Goal: Information Seeking & Learning: Check status

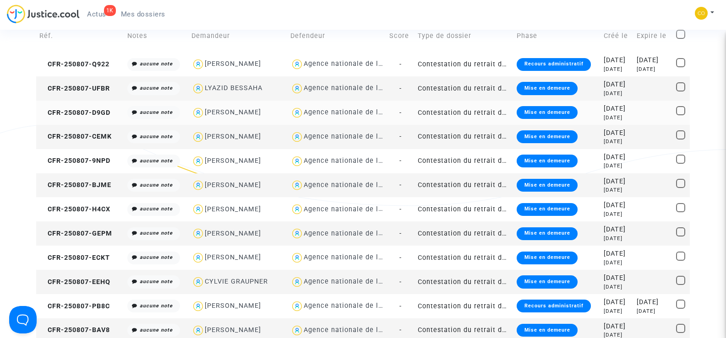
scroll to position [92, 0]
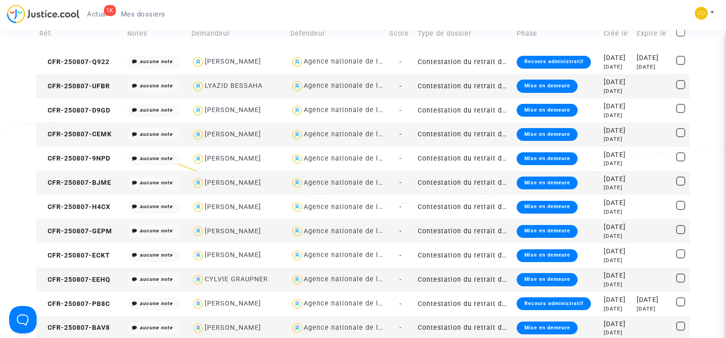
click at [239, 84] on div "LYAZID BESSAHA" at bounding box center [234, 86] width 58 height 8
type textarea "@"LYAZID BESSAHA" @"SOS MaPrimeRénov by Pitcher Avocat""
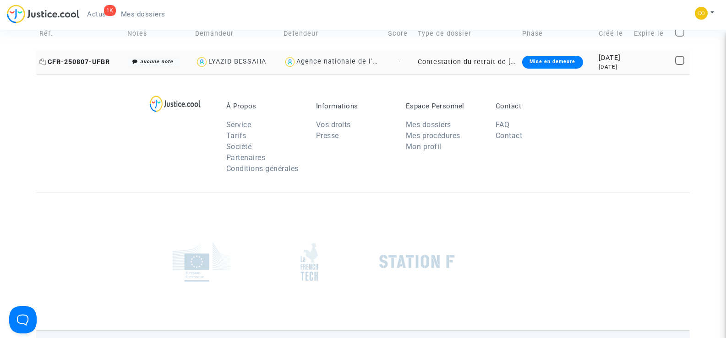
click at [87, 63] on span "CFR-250807-UFBR" at bounding box center [74, 62] width 71 height 8
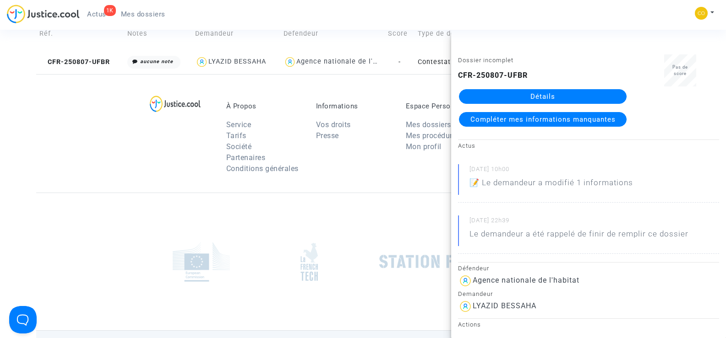
click at [559, 93] on link "Détails" at bounding box center [543, 96] width 168 height 15
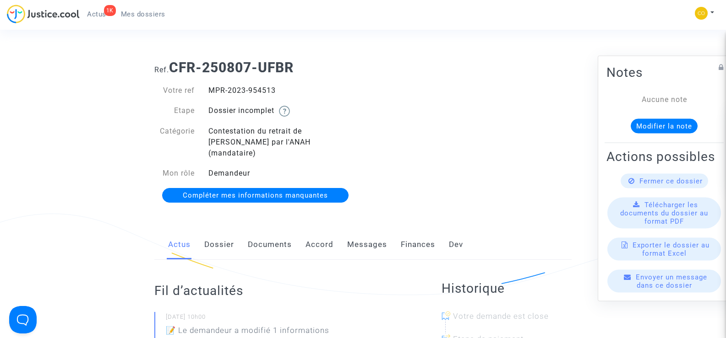
click at [281, 237] on link "Documents" at bounding box center [270, 245] width 44 height 30
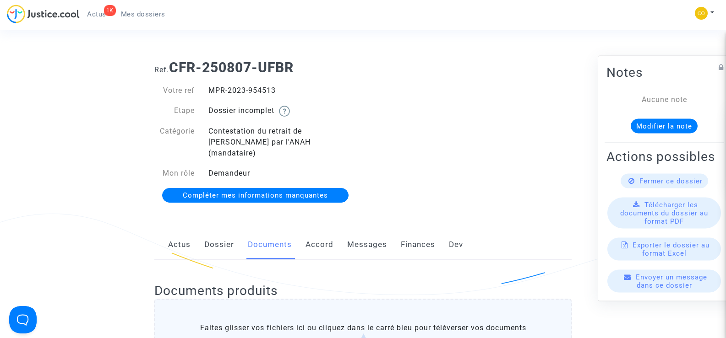
click at [142, 14] on span "Mes dossiers" at bounding box center [143, 14] width 44 height 8
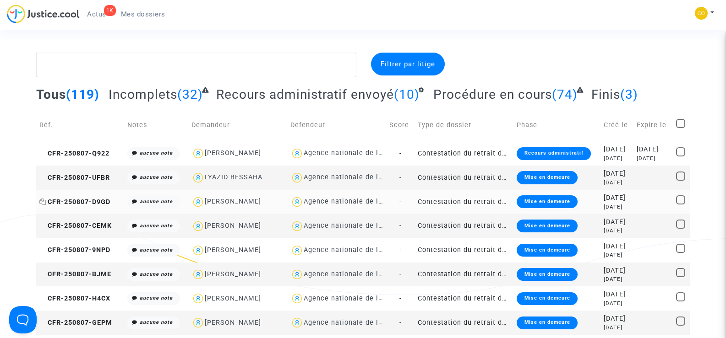
click at [82, 203] on span "CFR-250807-D9GD" at bounding box center [74, 202] width 71 height 8
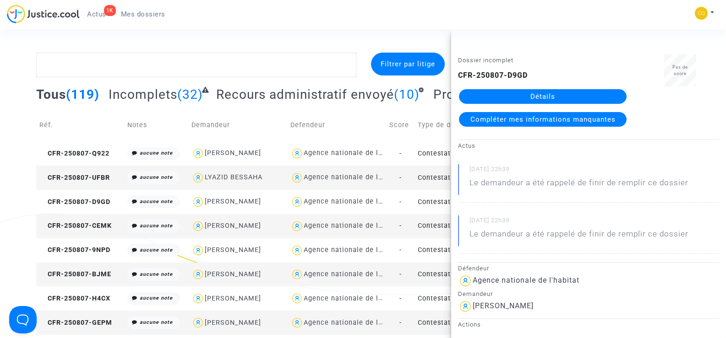
click at [559, 96] on link "Détails" at bounding box center [543, 96] width 168 height 15
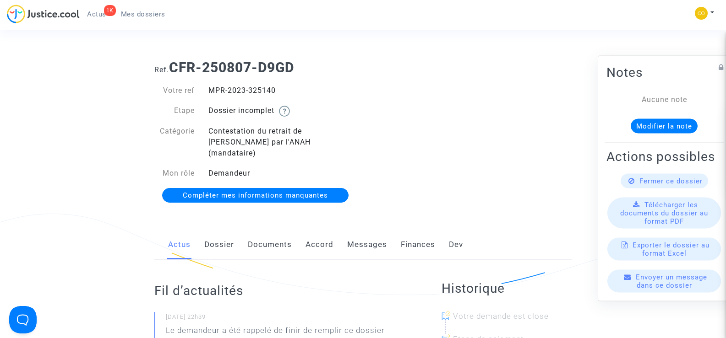
click at [266, 237] on link "Documents" at bounding box center [270, 245] width 44 height 30
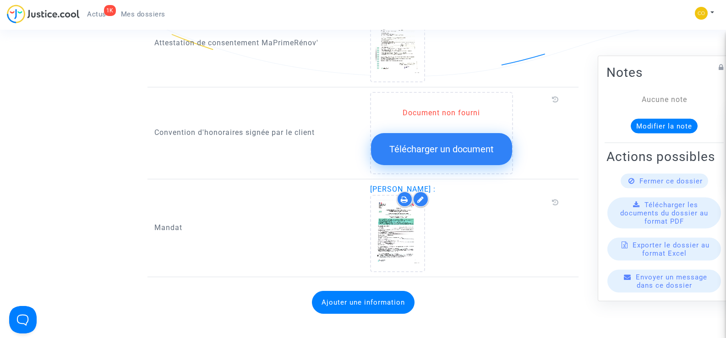
scroll to position [1053, 0]
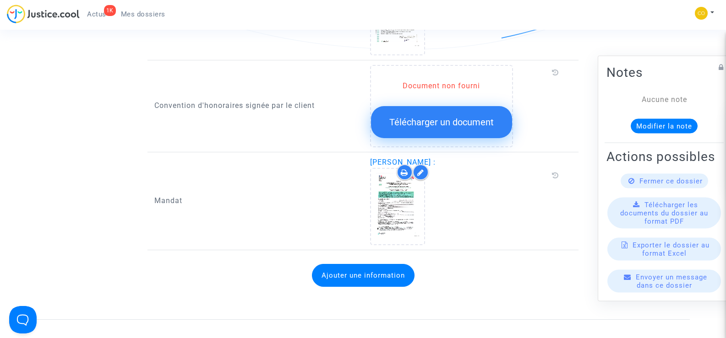
click at [160, 11] on span "Mes dossiers" at bounding box center [143, 14] width 44 height 8
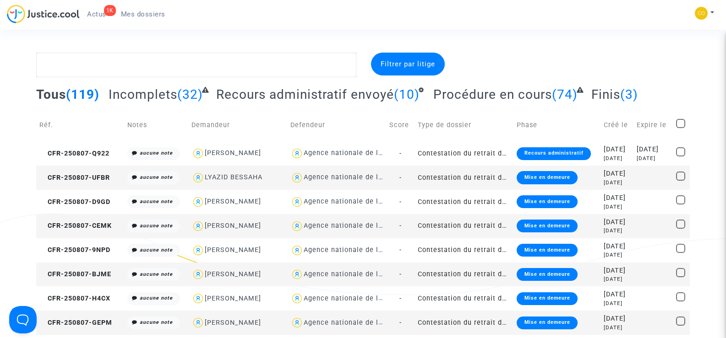
click at [60, 221] on td "CFR-250807-CEMK" at bounding box center [79, 226] width 87 height 24
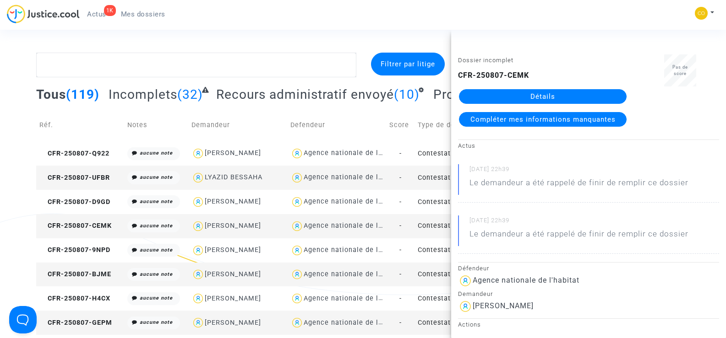
click at [533, 97] on link "Détails" at bounding box center [543, 96] width 168 height 15
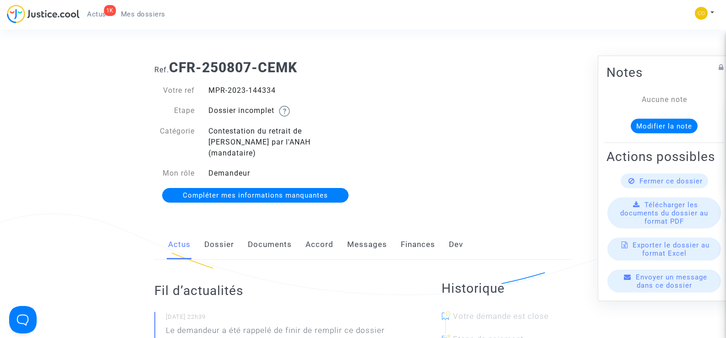
click at [281, 232] on link "Documents" at bounding box center [270, 245] width 44 height 30
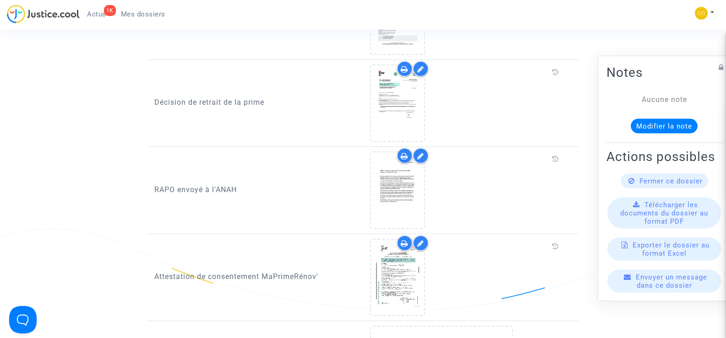
scroll to position [778, 0]
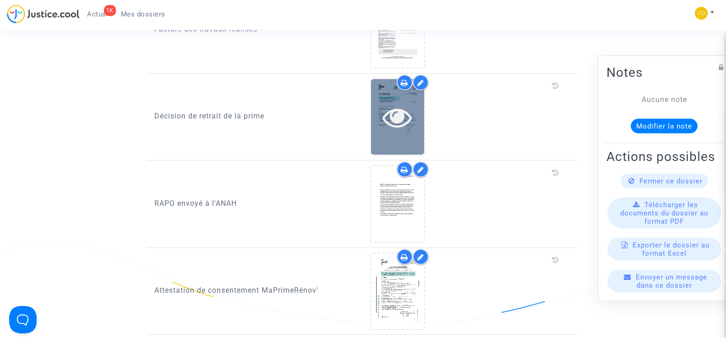
click at [390, 108] on icon at bounding box center [397, 117] width 30 height 29
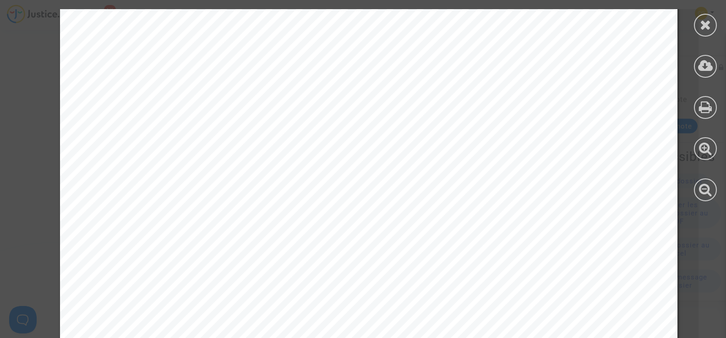
scroll to position [183, 0]
drag, startPoint x: 235, startPoint y: 170, endPoint x: 185, endPoint y: 172, distance: 49.9
click at [185, 172] on span "Référence dossier : MPR-2023-144334" at bounding box center [186, 170] width 146 height 7
click at [243, 170] on span "Référence dossier : MPR-2023-144334" at bounding box center [186, 170] width 146 height 7
drag, startPoint x: 243, startPoint y: 170, endPoint x: 174, endPoint y: 168, distance: 68.7
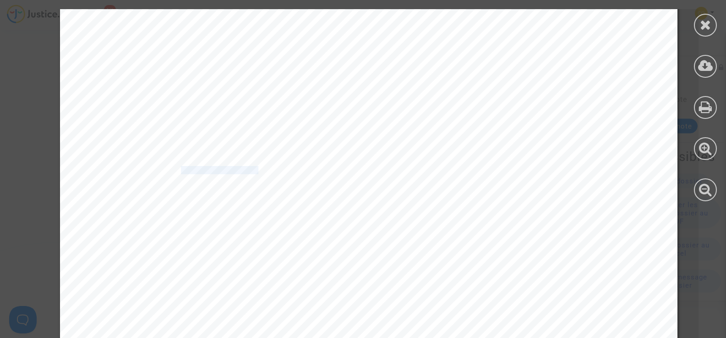
click at [174, 168] on span "Référence dossier : MPR-2023-144334" at bounding box center [186, 170] width 146 height 7
copy span ": MPR-2023-144334"
click at [484, 173] on div "[PERSON_NAME] [STREET_ADDRESS][PERSON_NAME] Référence dossier :MPR-2023-144334 …" at bounding box center [368, 263] width 617 height 874
click at [694, 29] on div at bounding box center [705, 25] width 23 height 23
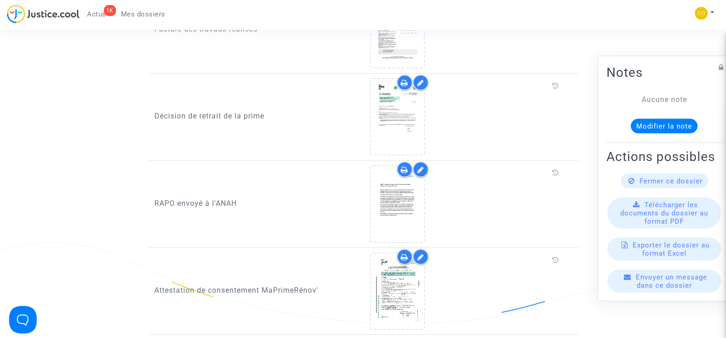
scroll to position [916, 0]
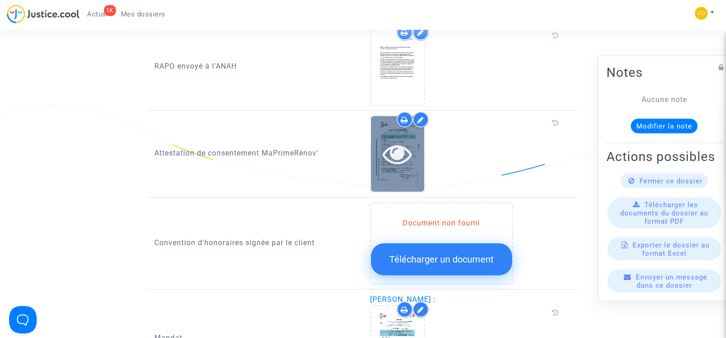
click at [415, 147] on div at bounding box center [397, 153] width 53 height 29
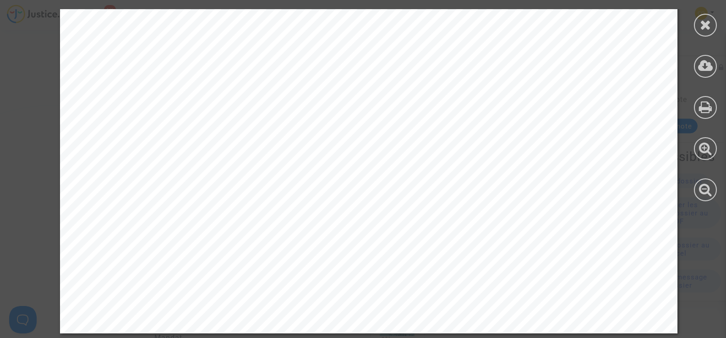
scroll to position [556, 0]
click at [709, 22] on icon at bounding box center [705, 25] width 11 height 14
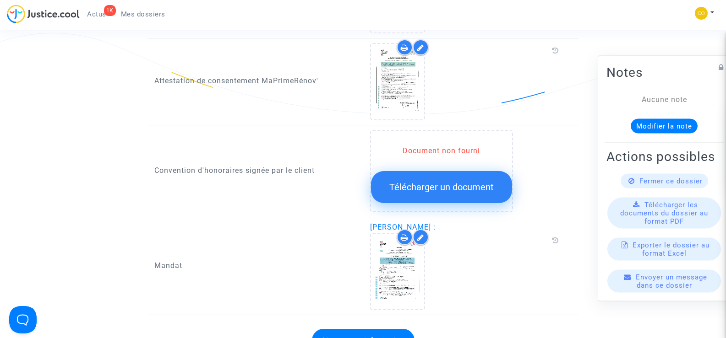
scroll to position [1099, 0]
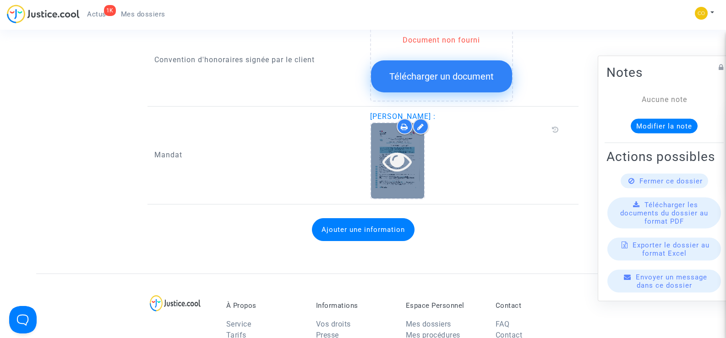
click at [412, 165] on div at bounding box center [397, 161] width 53 height 76
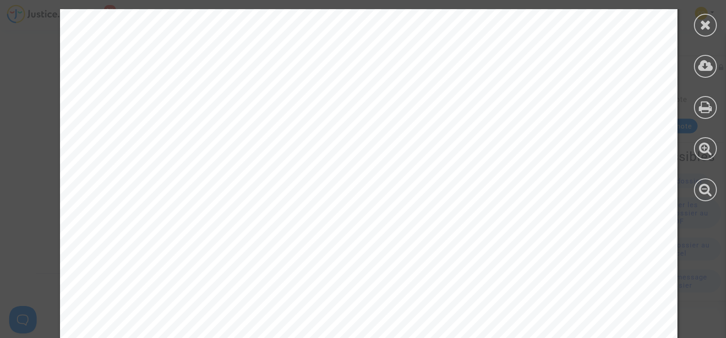
scroll to position [1434, 0]
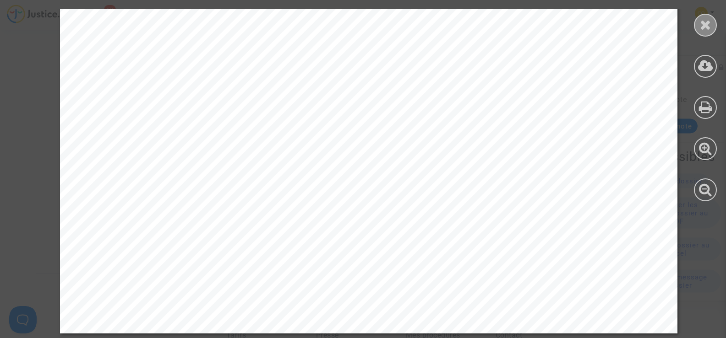
click at [700, 25] on icon at bounding box center [705, 25] width 11 height 14
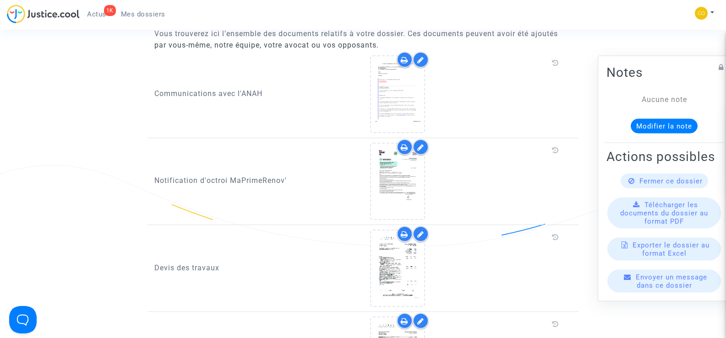
scroll to position [458, 0]
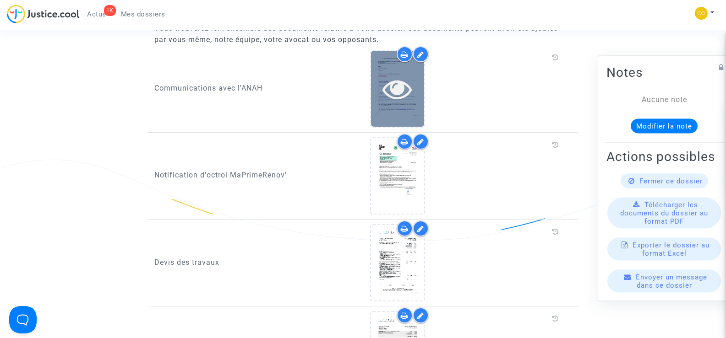
click at [384, 88] on icon at bounding box center [397, 88] width 30 height 29
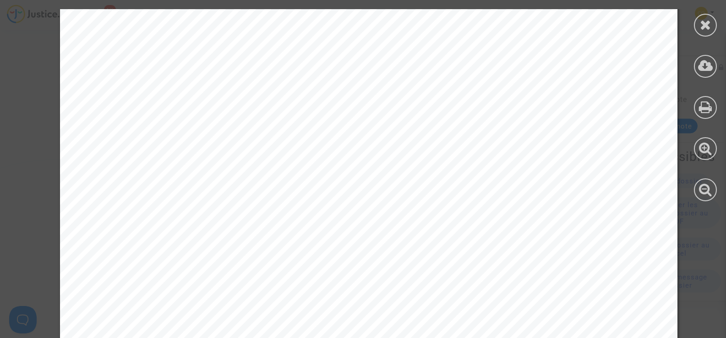
scroll to position [0, 0]
click at [712, 25] on div at bounding box center [705, 25] width 23 height 23
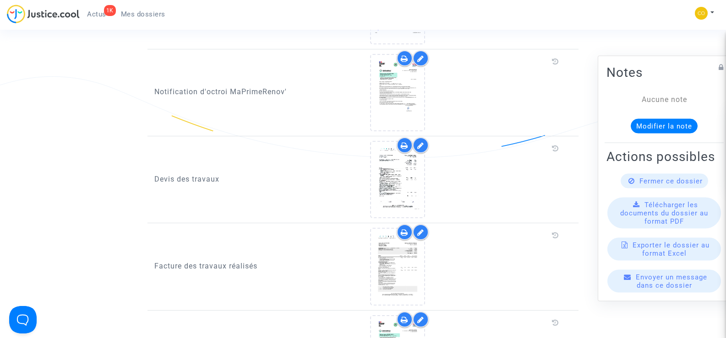
scroll to position [549, 0]
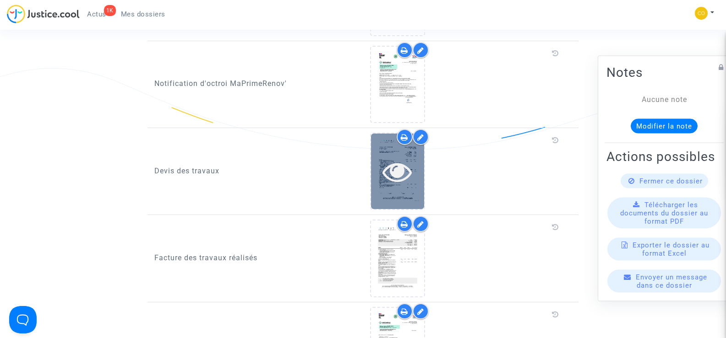
click at [395, 173] on icon at bounding box center [397, 171] width 30 height 29
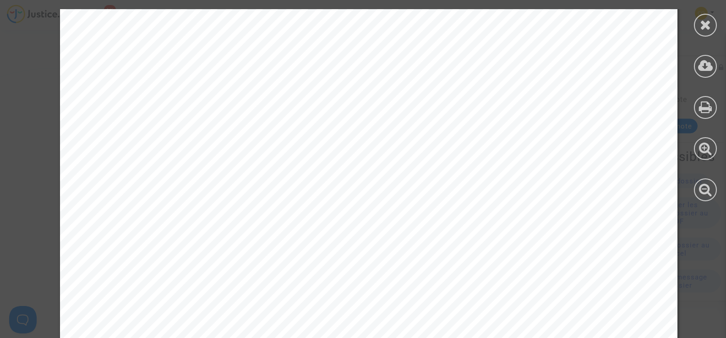
scroll to position [4947, 0]
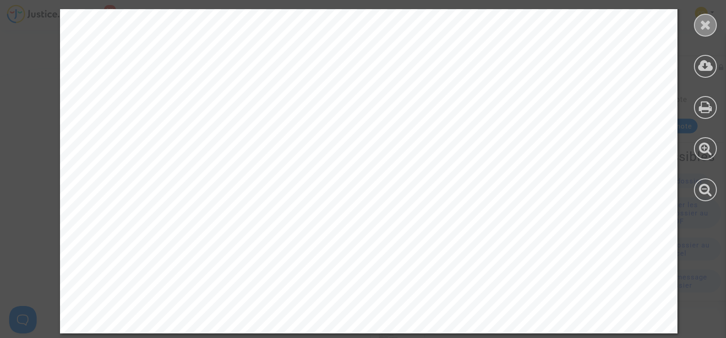
click at [706, 25] on icon at bounding box center [705, 25] width 11 height 14
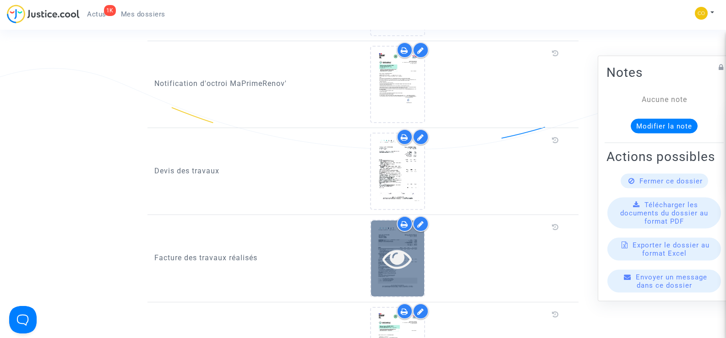
click at [406, 261] on icon at bounding box center [397, 258] width 30 height 29
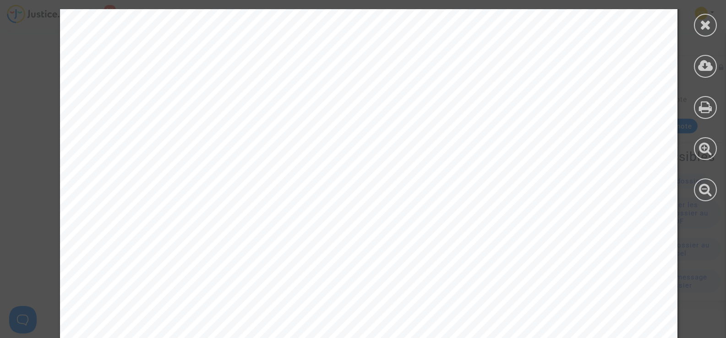
scroll to position [0, 0]
click at [709, 27] on icon at bounding box center [705, 25] width 11 height 14
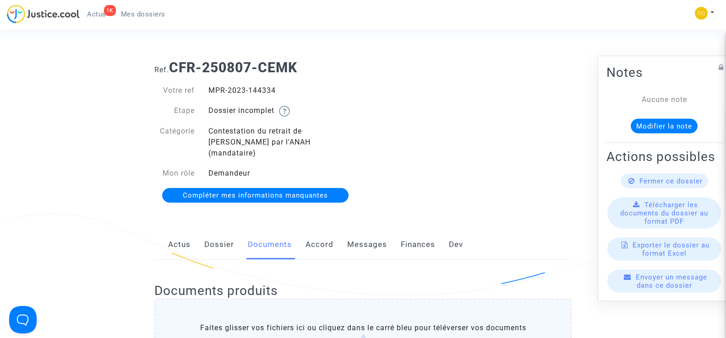
drag, startPoint x: 282, startPoint y: 89, endPoint x: 209, endPoint y: 89, distance: 72.3
click at [209, 89] on div "MPR-2023-144334" at bounding box center [282, 90] width 162 height 11
copy div "MPR-2023-144334"
